Goal: Find specific page/section: Find specific page/section

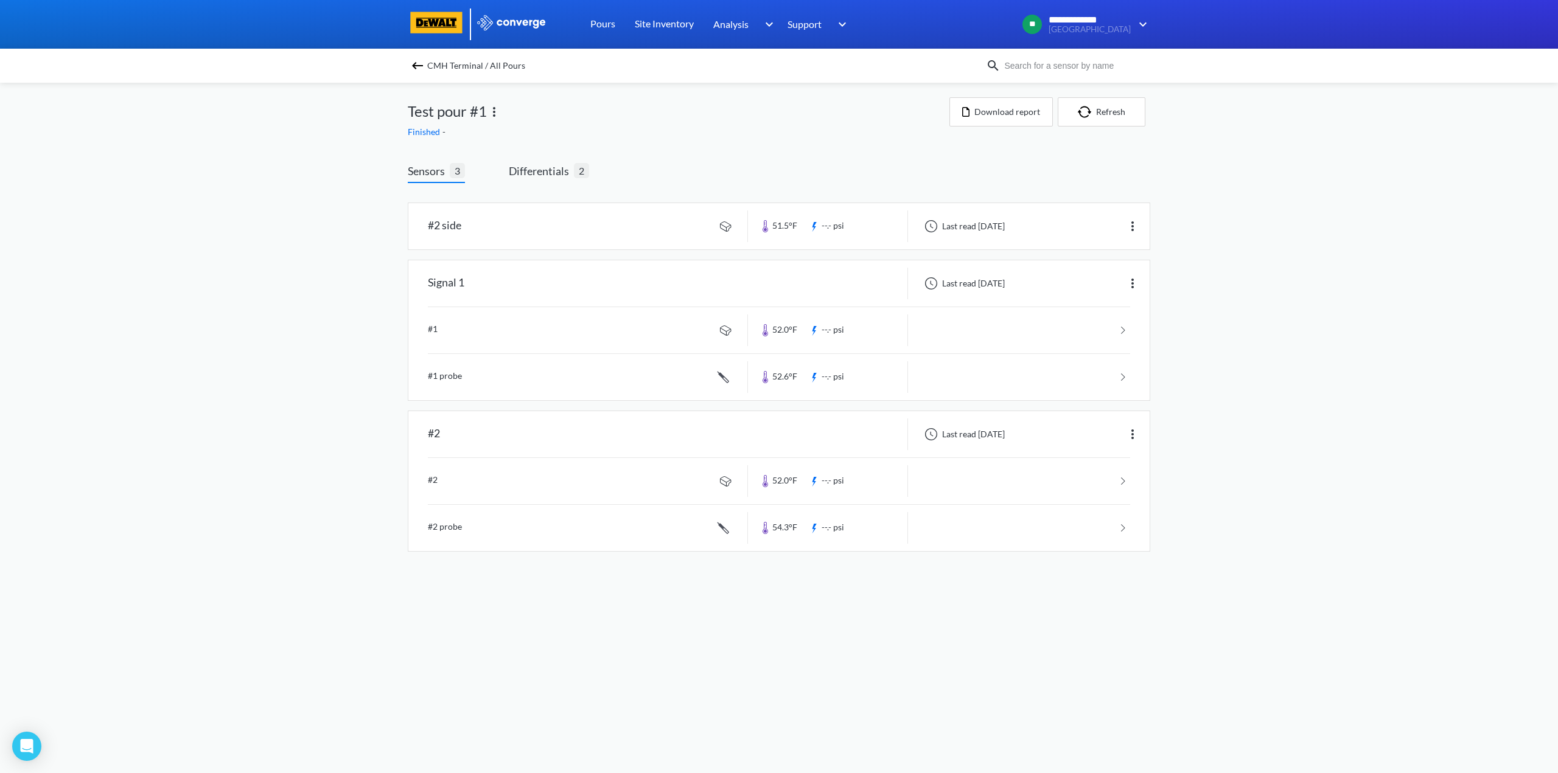
click at [416, 58] on img at bounding box center [417, 65] width 15 height 15
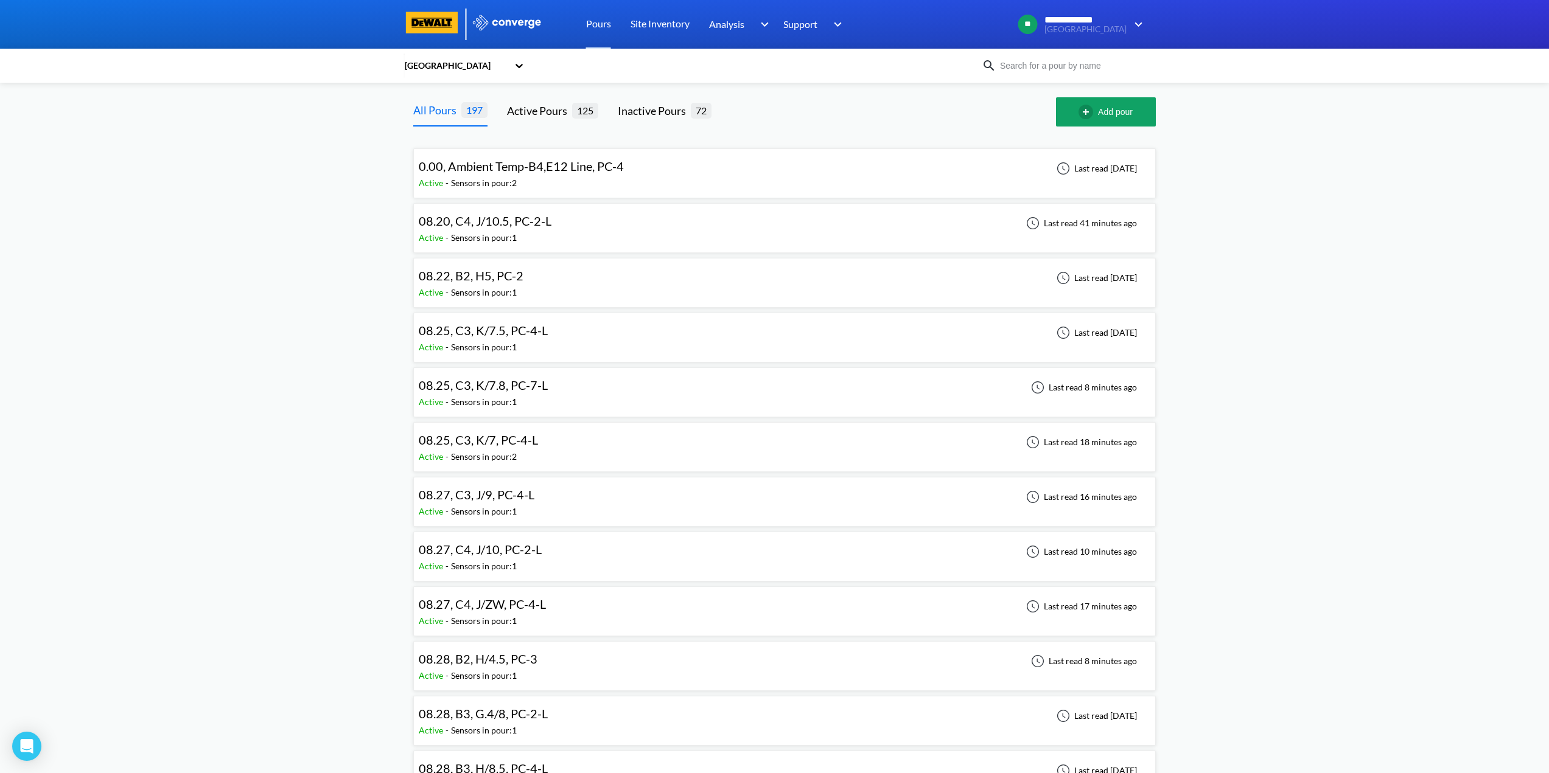
click at [530, 323] on span "08.25, C3, K/7.5, PC-4-L" at bounding box center [483, 330] width 129 height 15
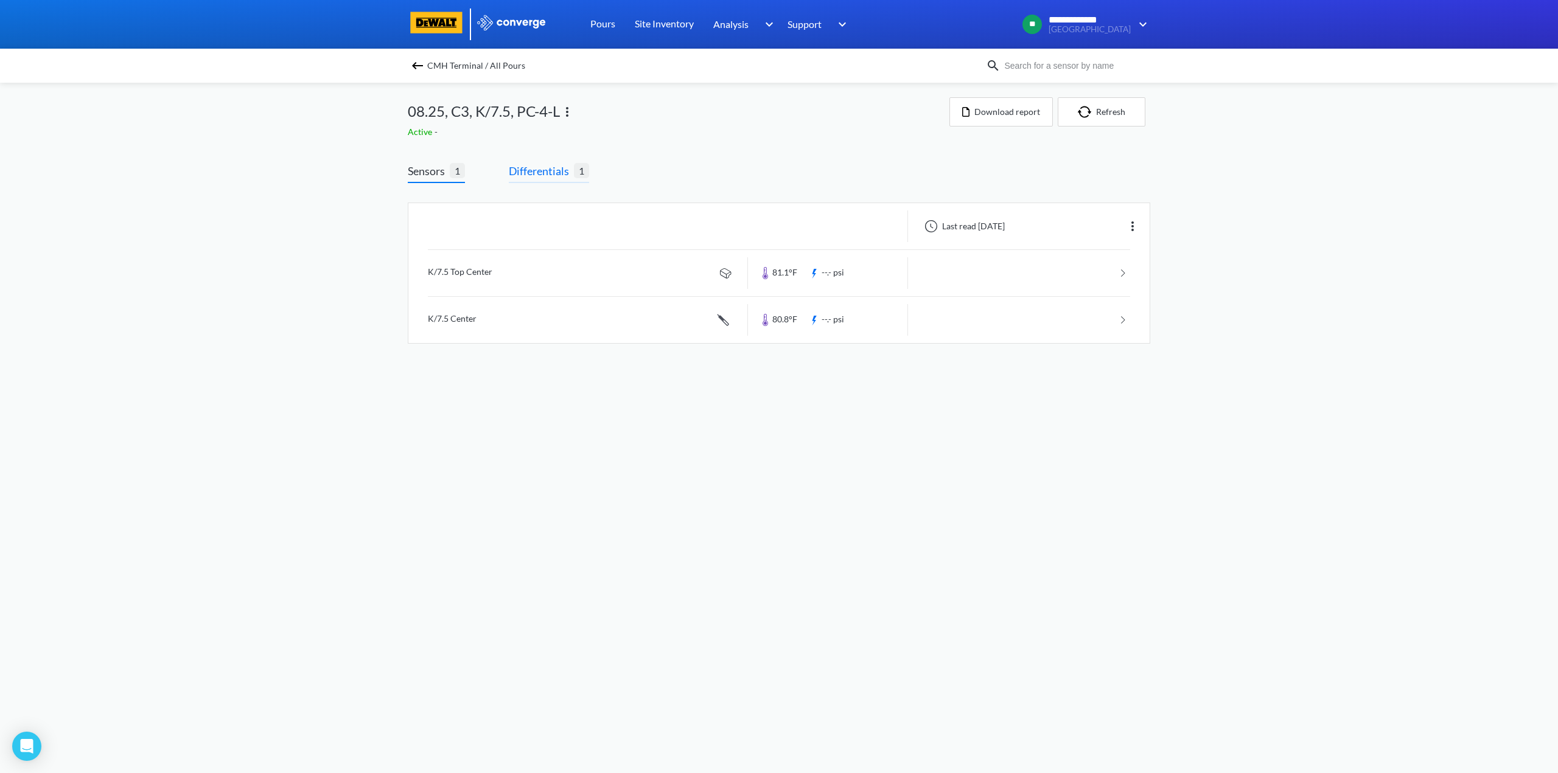
click at [531, 167] on span "Differentials" at bounding box center [541, 170] width 65 height 17
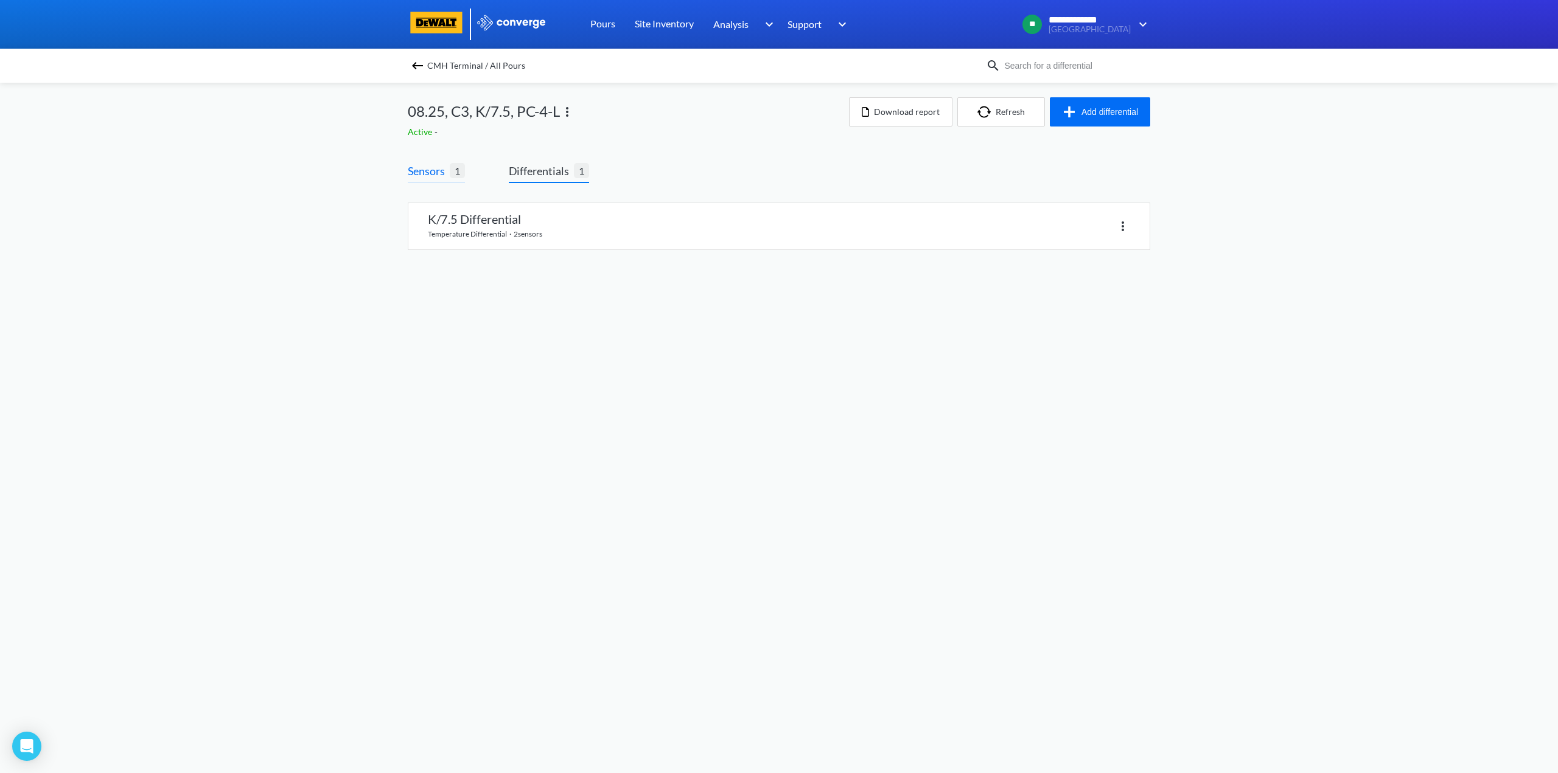
click at [417, 170] on span "Sensors" at bounding box center [429, 170] width 42 height 17
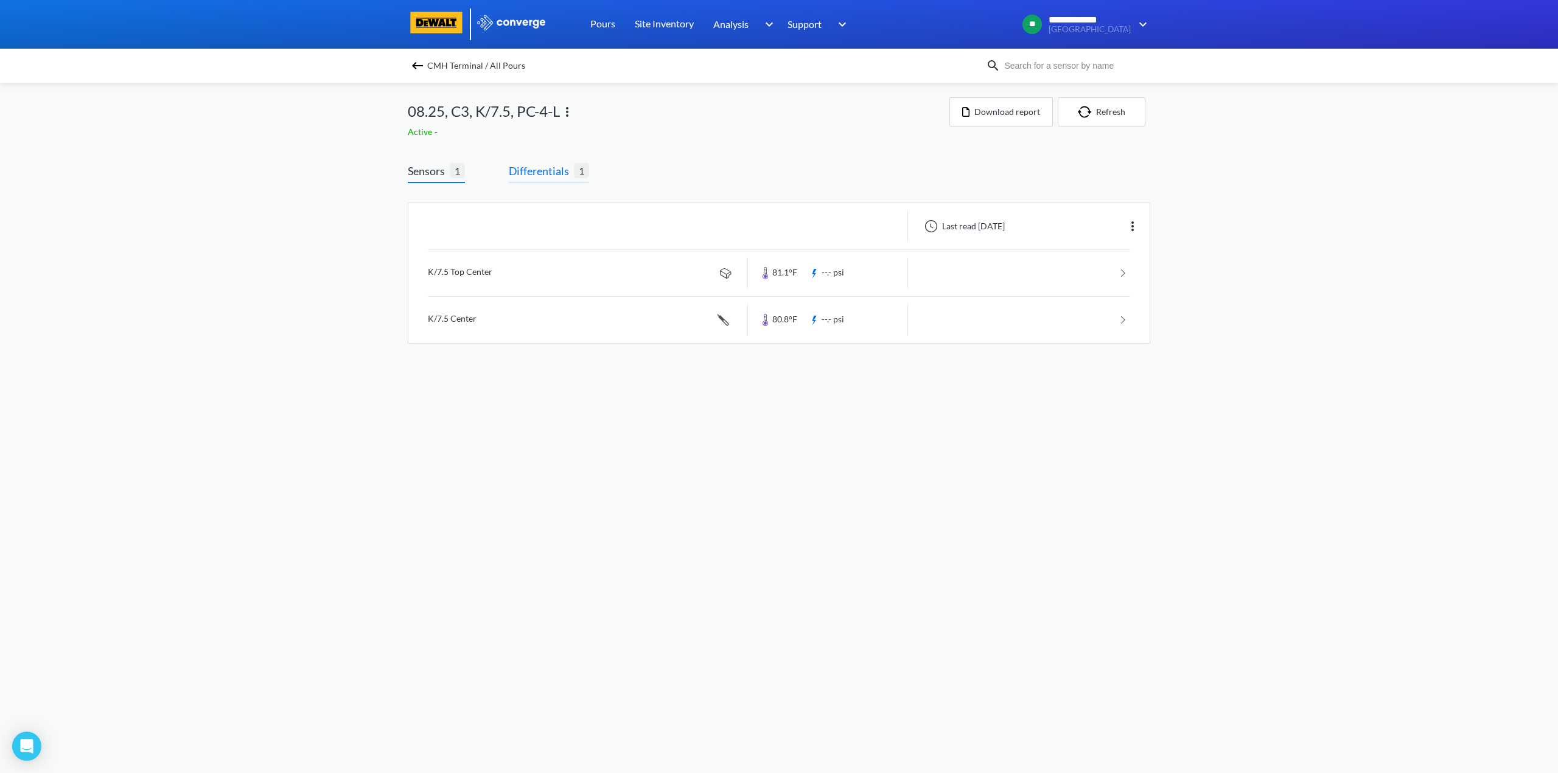
click at [563, 166] on span "Differentials" at bounding box center [541, 170] width 65 height 17
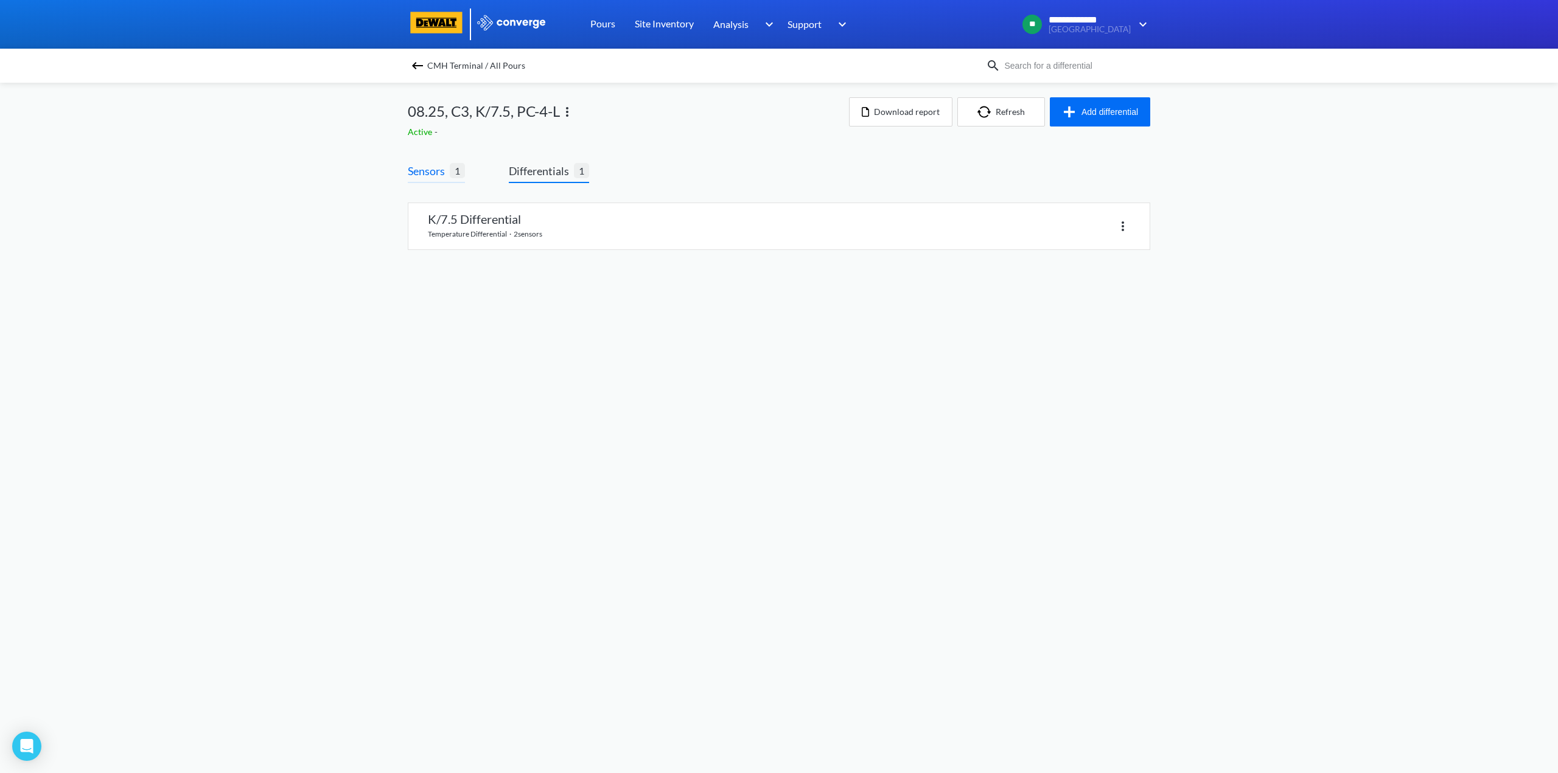
click at [444, 166] on span "Sensors" at bounding box center [429, 170] width 42 height 17
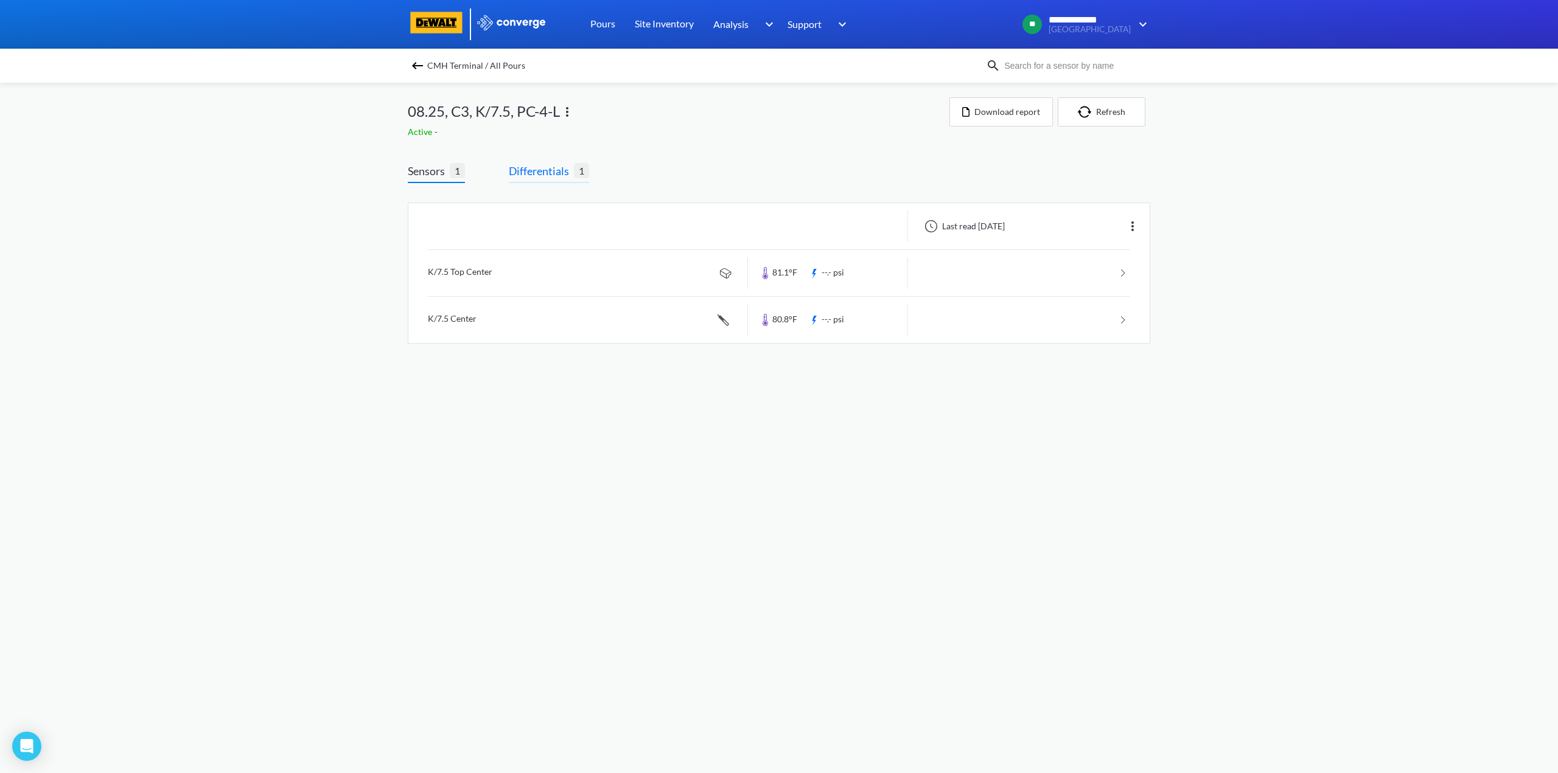
click at [511, 172] on span "Differentials" at bounding box center [541, 170] width 65 height 17
